Goal: Check status: Check status

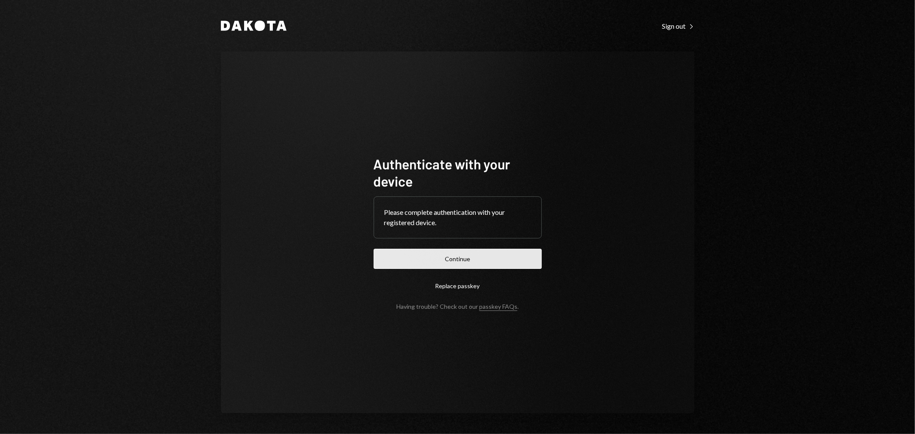
click at [456, 266] on button "Continue" at bounding box center [457, 259] width 168 height 20
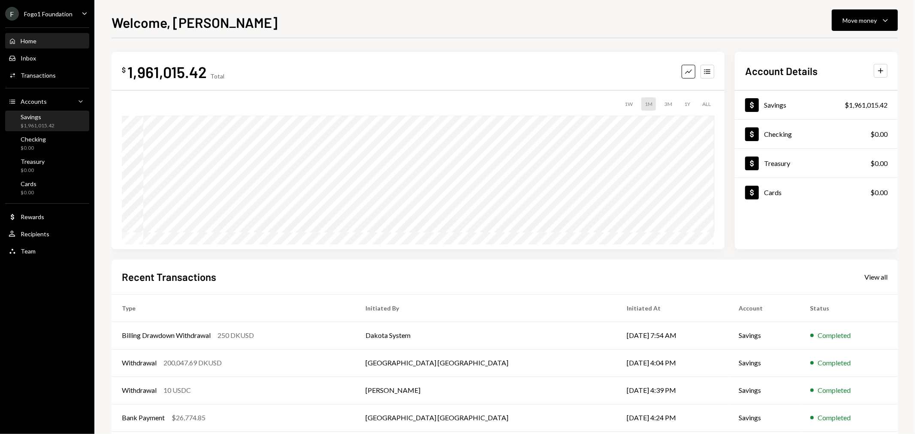
click at [54, 121] on div "Savings $1,961,015.42" at bounding box center [47, 121] width 77 height 16
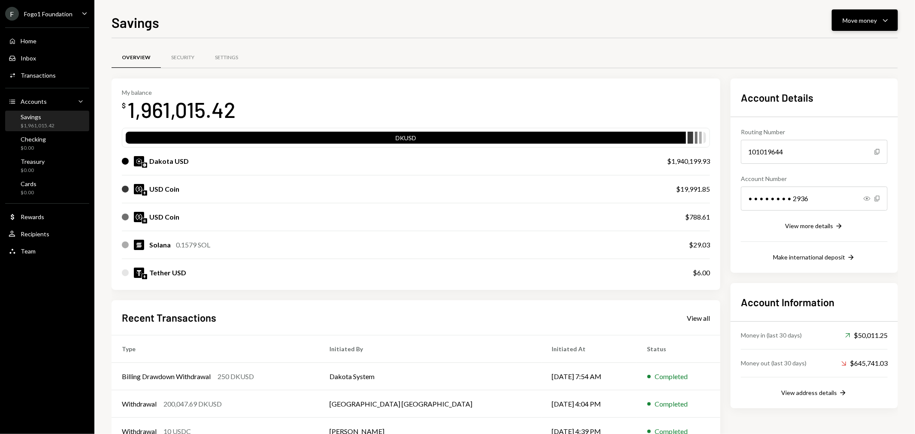
click at [867, 24] on div "Move money" at bounding box center [859, 20] width 34 height 9
click at [848, 78] on div "Deposit Deposit" at bounding box center [852, 84] width 86 height 19
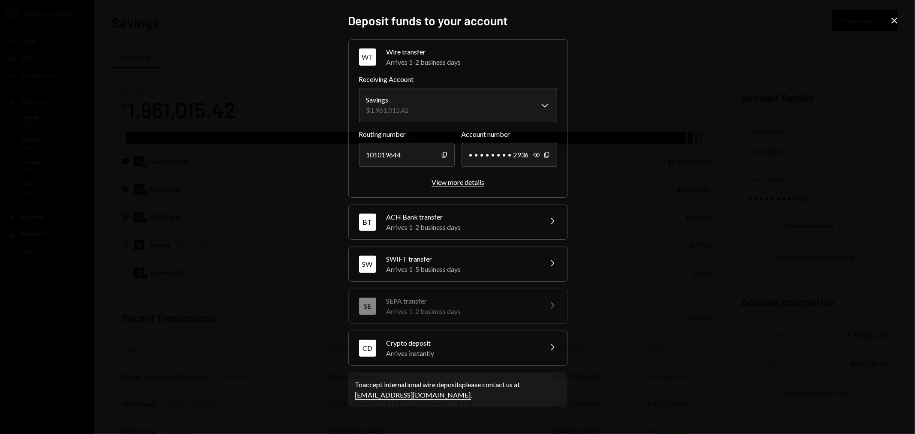
click at [460, 180] on div "View more details" at bounding box center [457, 182] width 53 height 8
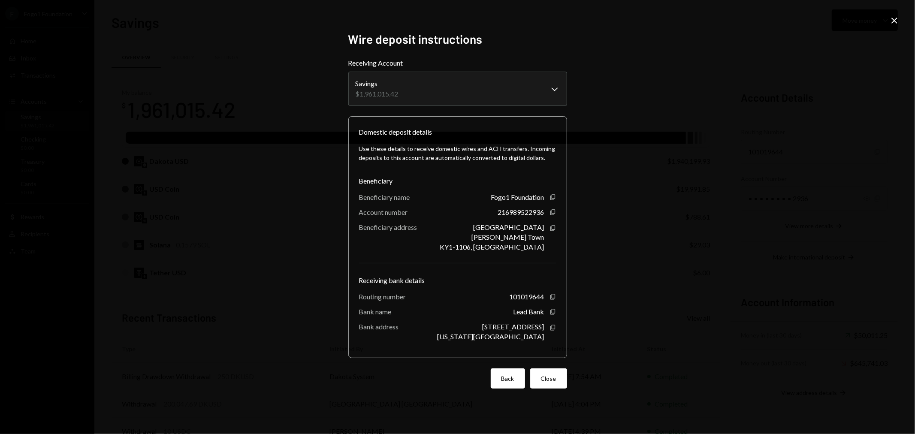
click at [515, 381] on button "Back" at bounding box center [508, 378] width 34 height 20
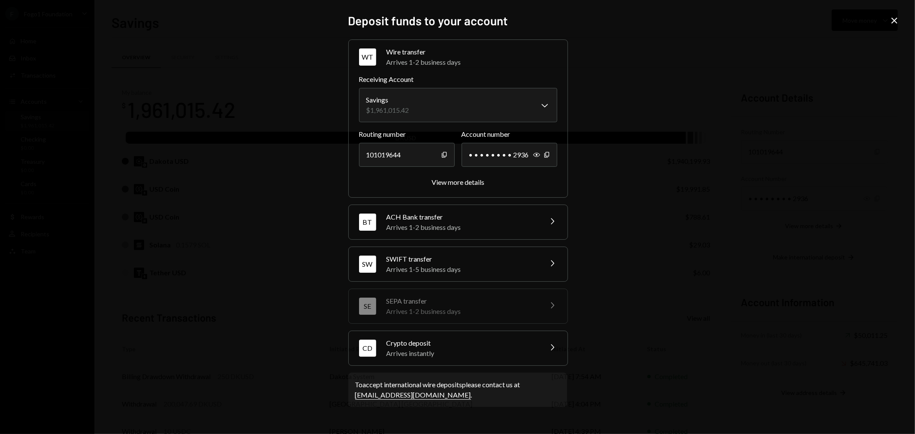
click at [464, 229] on div "Arrives 1-2 business days" at bounding box center [461, 227] width 150 height 10
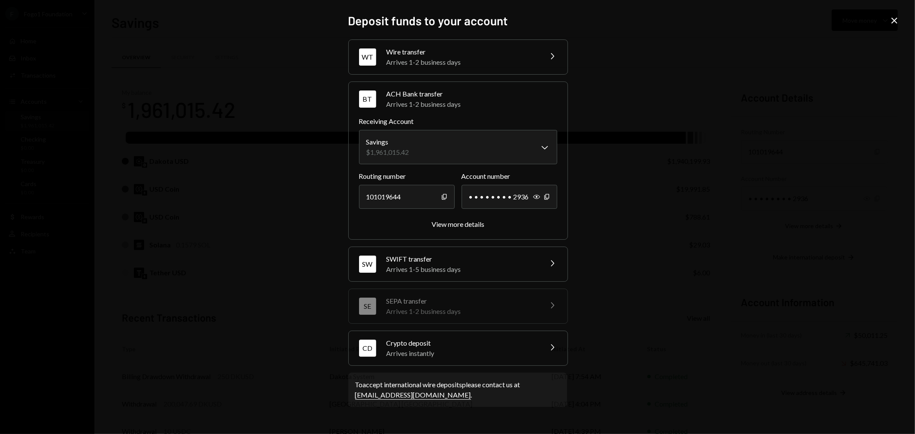
click at [889, 21] on icon "Close" at bounding box center [894, 20] width 10 height 10
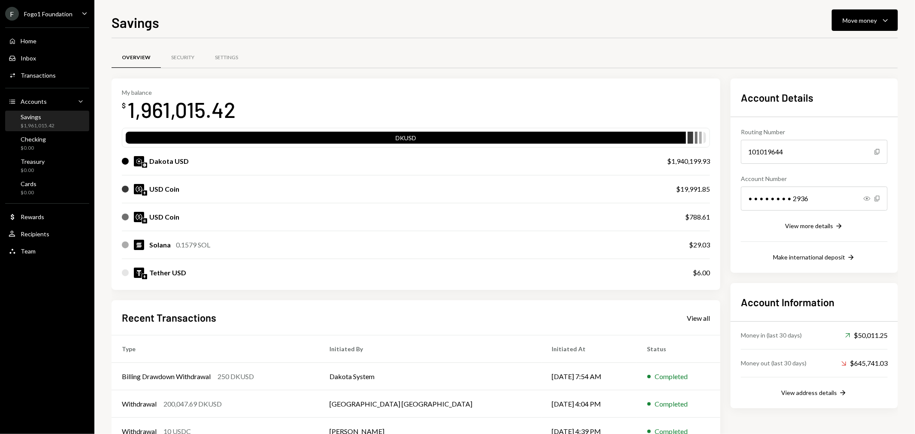
click at [51, 11] on div "Fogo1 Foundation" at bounding box center [48, 13] width 48 height 7
